Goal: Task Accomplishment & Management: Manage account settings

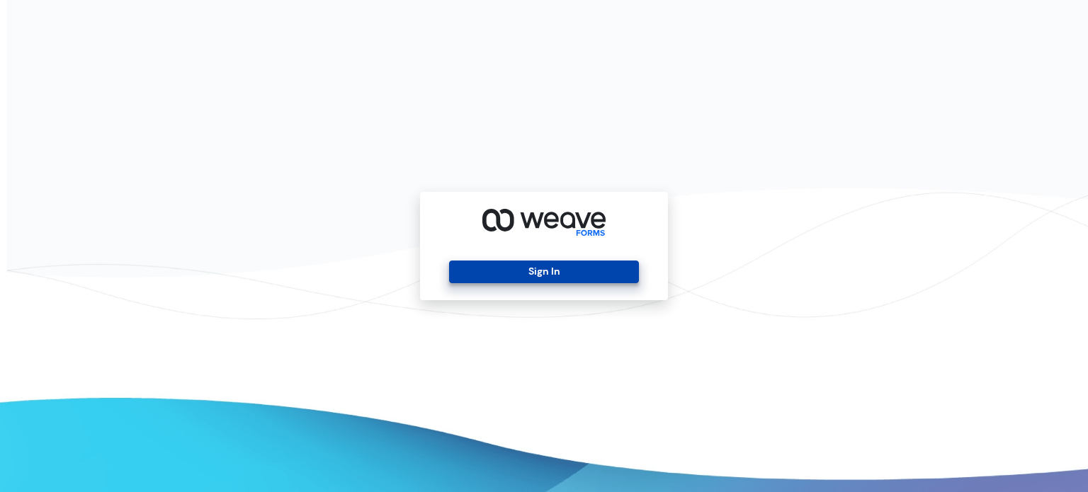
click at [520, 283] on button "Sign In" at bounding box center [543, 272] width 189 height 23
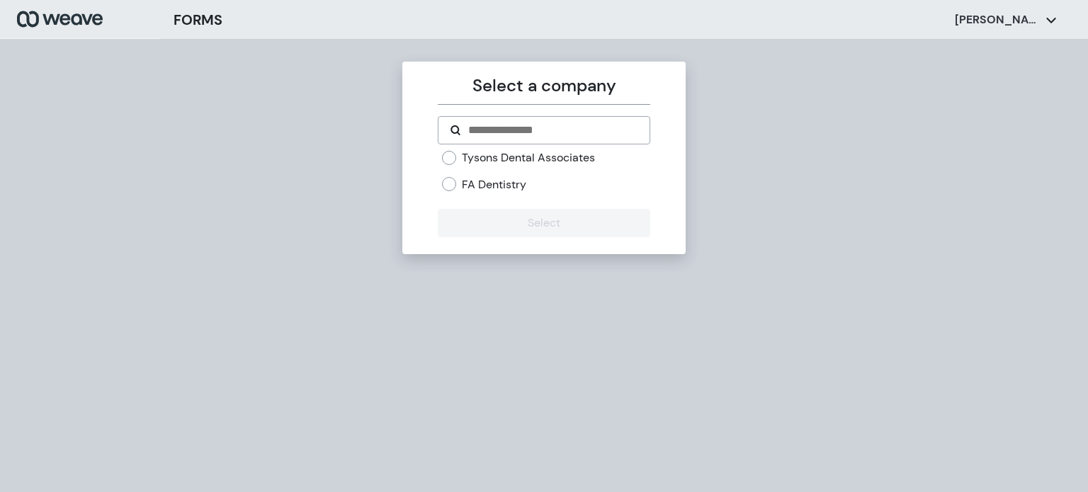
click at [507, 161] on label "Tysons Dental Associates" at bounding box center [528, 158] width 133 height 16
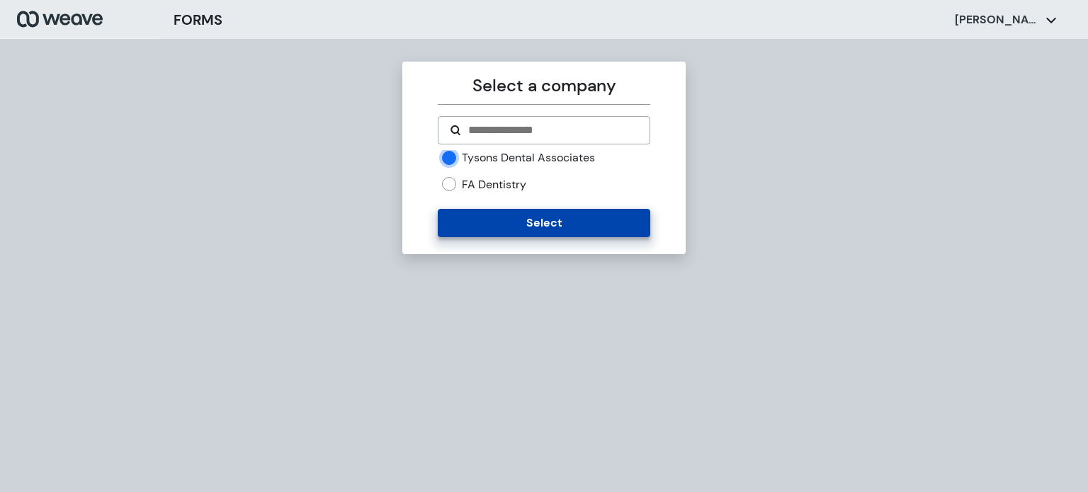
click at [511, 225] on button "Select" at bounding box center [544, 223] width 212 height 28
